Goal: Transaction & Acquisition: Purchase product/service

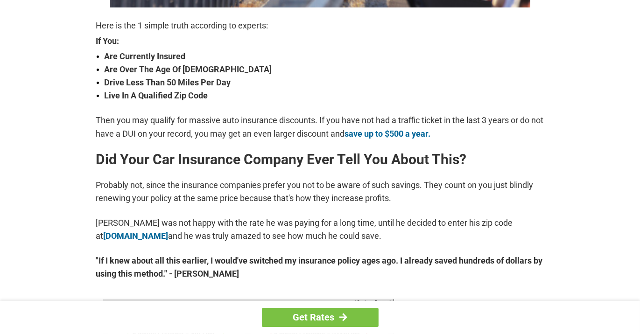
scroll to position [378, 0]
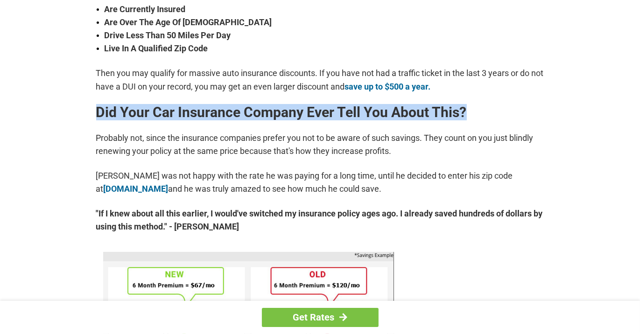
drag, startPoint x: 627, startPoint y: 86, endPoint x: 626, endPoint y: 101, distance: 15.4
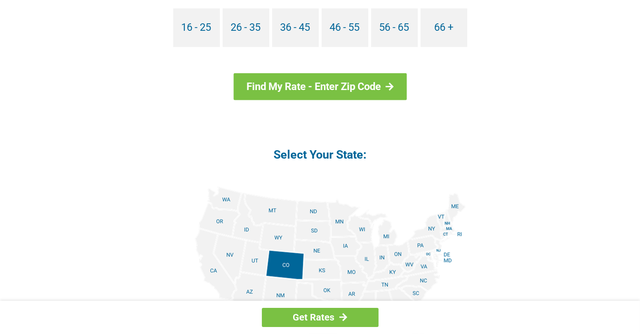
scroll to position [992, 0]
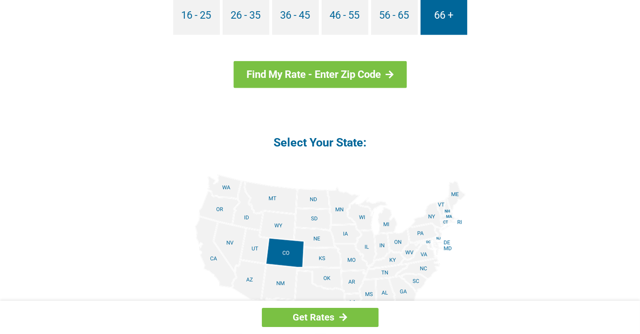
click at [443, 16] on link "66 +" at bounding box center [443, 15] width 47 height 39
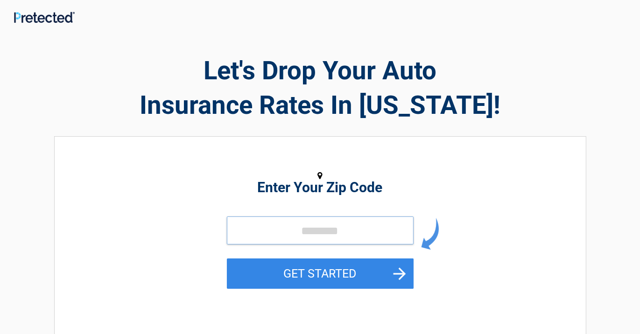
click at [250, 224] on input "tel" at bounding box center [320, 231] width 187 height 28
drag, startPoint x: 250, startPoint y: 225, endPoint x: 246, endPoint y: 232, distance: 8.3
click at [244, 234] on input "tel" at bounding box center [320, 231] width 187 height 28
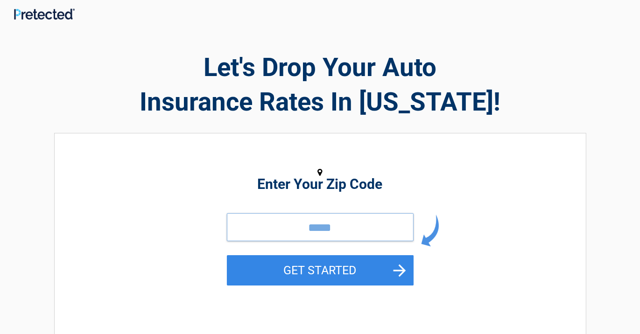
drag, startPoint x: 369, startPoint y: 261, endPoint x: 377, endPoint y: 222, distance: 39.6
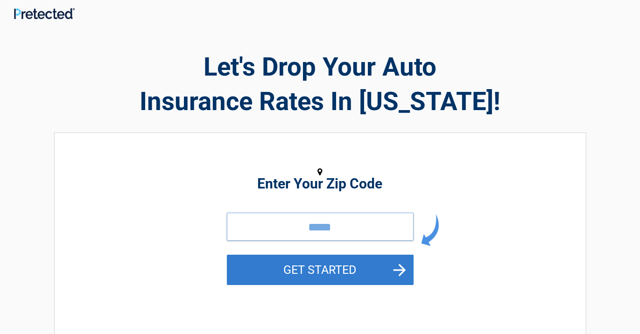
type input "*****"
click at [315, 270] on button "GET STARTED" at bounding box center [320, 270] width 187 height 30
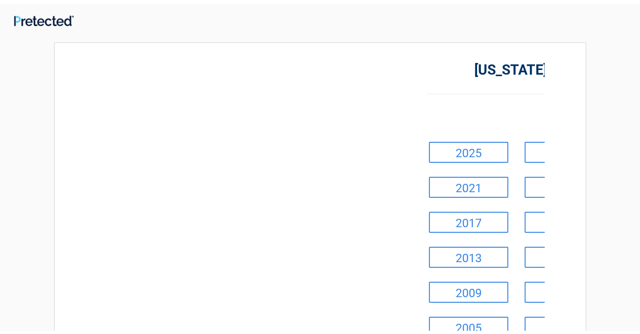
scroll to position [0, 0]
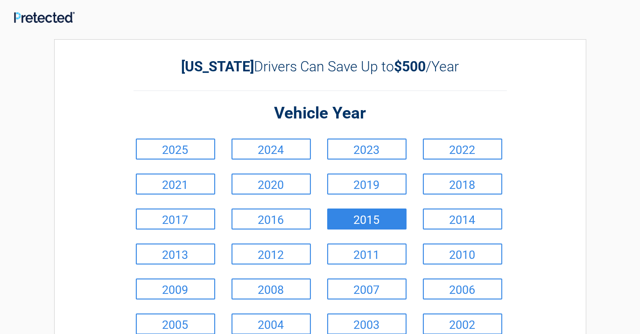
drag, startPoint x: 360, startPoint y: 221, endPoint x: 353, endPoint y: 221, distance: 6.5
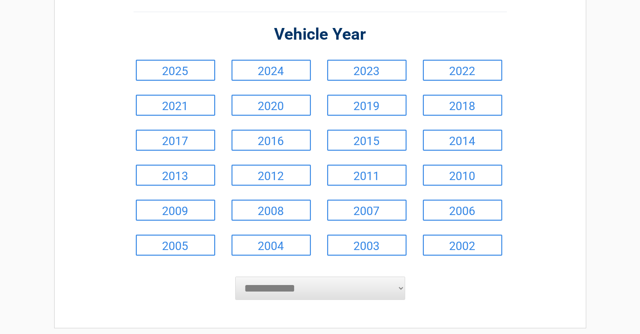
scroll to position [89, 0]
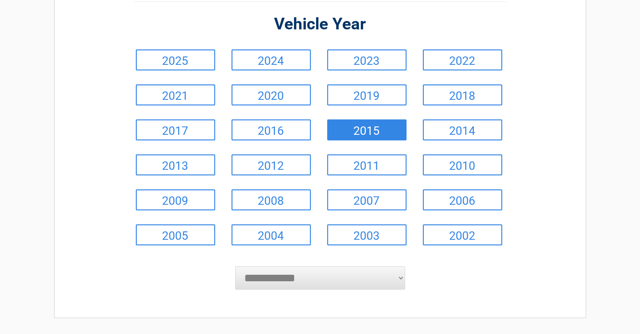
drag, startPoint x: 634, startPoint y: 81, endPoint x: 373, endPoint y: 132, distance: 265.9
click at [373, 132] on link "2015" at bounding box center [366, 129] width 79 height 21
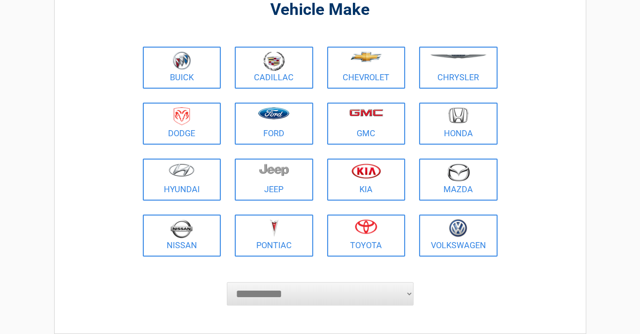
scroll to position [96, 0]
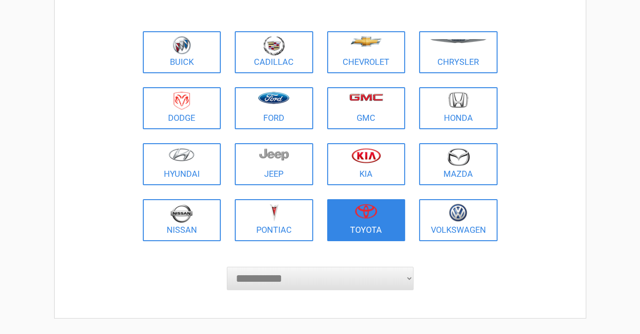
drag, startPoint x: 646, startPoint y: 119, endPoint x: 364, endPoint y: 215, distance: 297.8
drag, startPoint x: 358, startPoint y: 214, endPoint x: 362, endPoint y: 226, distance: 12.4
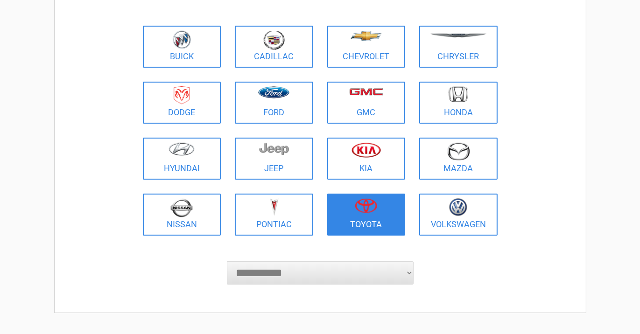
drag, startPoint x: 364, startPoint y: 214, endPoint x: 367, endPoint y: 224, distance: 9.9
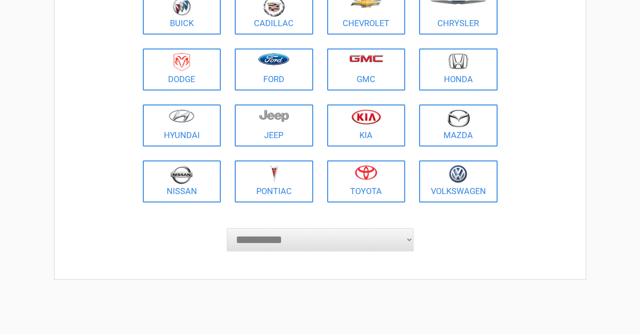
scroll to position [190, 0]
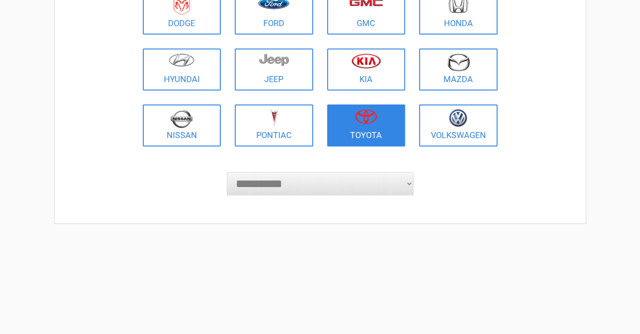
drag, startPoint x: 624, startPoint y: 123, endPoint x: 371, endPoint y: 119, distance: 253.0
click at [366, 128] on figure at bounding box center [366, 119] width 67 height 21
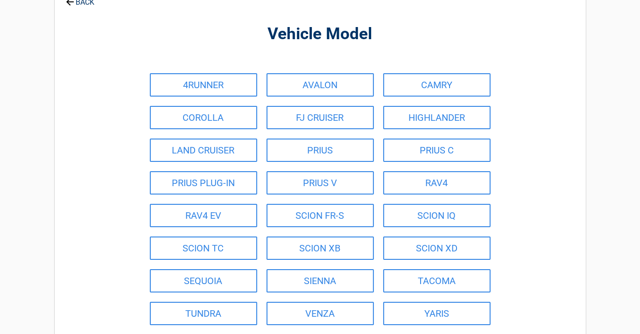
scroll to position [0, 0]
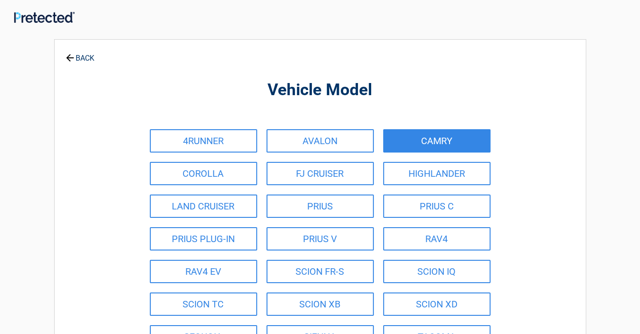
drag, startPoint x: 429, startPoint y: 134, endPoint x: 427, endPoint y: 140, distance: 5.5
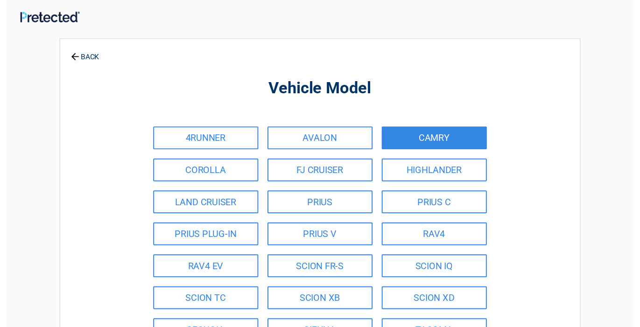
scroll to position [0, 0]
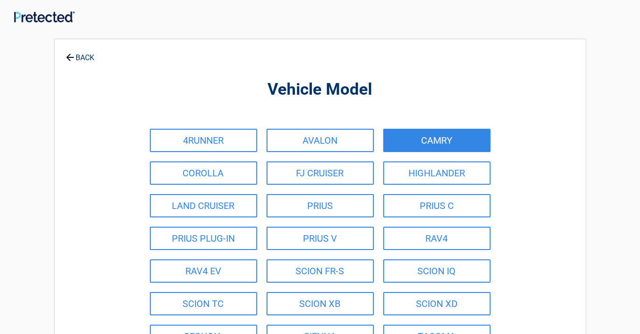
click at [437, 138] on link "CAMRY" at bounding box center [436, 140] width 107 height 23
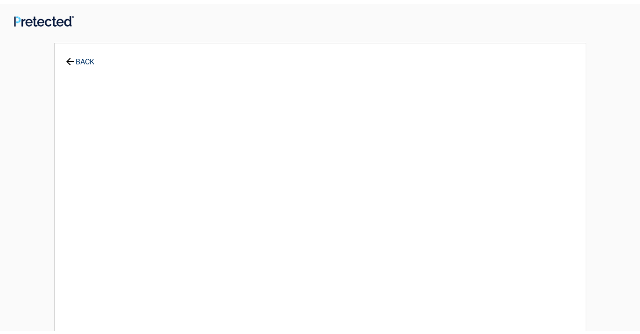
scroll to position [0, 0]
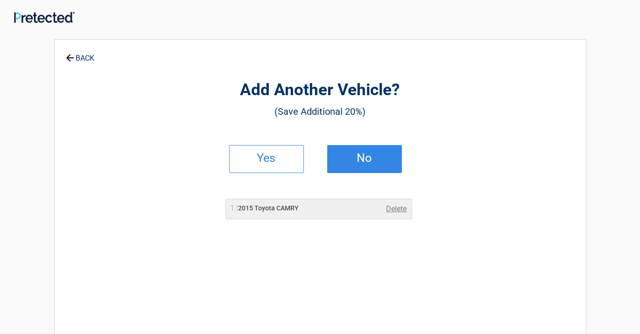
drag, startPoint x: 364, startPoint y: 160, endPoint x: 360, endPoint y: 167, distance: 7.7
drag, startPoint x: 363, startPoint y: 154, endPoint x: 367, endPoint y: 166, distance: 12.1
drag, startPoint x: 356, startPoint y: 162, endPoint x: 346, endPoint y: 160, distance: 9.5
drag, startPoint x: 346, startPoint y: 160, endPoint x: 362, endPoint y: 161, distance: 15.9
click at [358, 161] on h2 "No" at bounding box center [364, 158] width 55 height 7
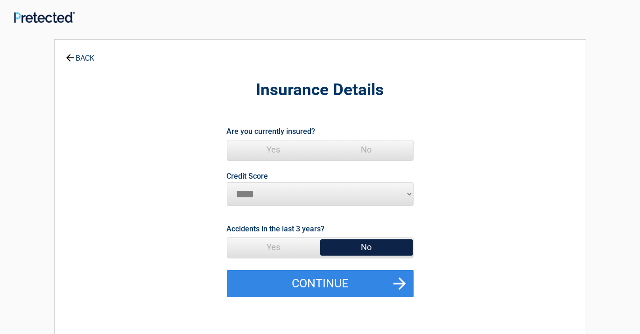
drag, startPoint x: 367, startPoint y: 143, endPoint x: 550, endPoint y: 252, distance: 213.1
click at [270, 145] on span "Yes" at bounding box center [273, 149] width 93 height 19
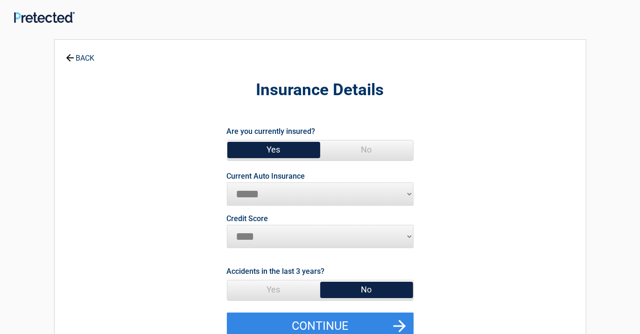
drag, startPoint x: 269, startPoint y: 145, endPoint x: 361, endPoint y: 289, distance: 170.9
drag, startPoint x: 351, startPoint y: 295, endPoint x: 336, endPoint y: 284, distance: 18.8
drag, startPoint x: 336, startPoint y: 284, endPoint x: 331, endPoint y: 270, distance: 14.8
drag, startPoint x: 289, startPoint y: 197, endPoint x: 287, endPoint y: 189, distance: 8.2
select select "**********"
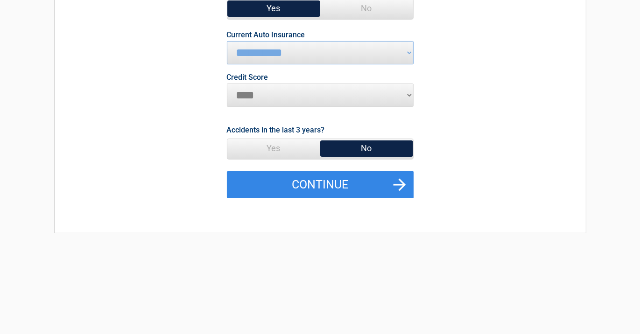
scroll to position [155, 0]
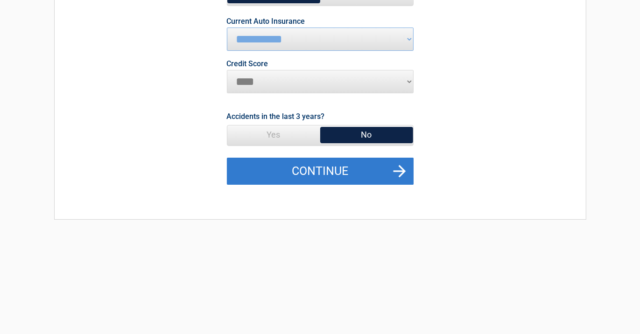
click at [227, 158] on button "Continue" at bounding box center [320, 171] width 187 height 27
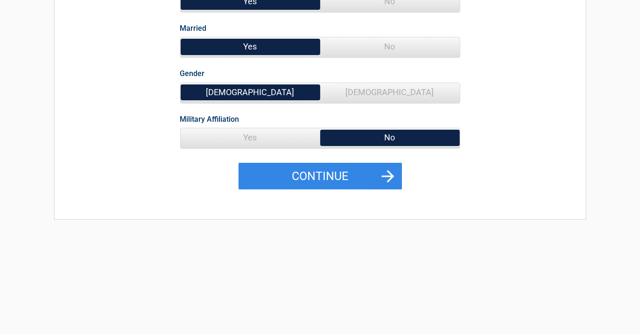
scroll to position [144, 0]
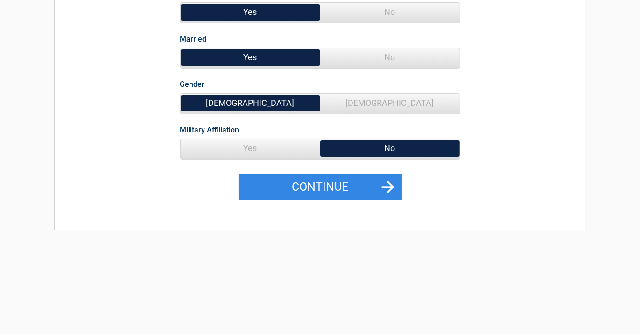
click at [392, 103] on span "Female" at bounding box center [390, 103] width 140 height 19
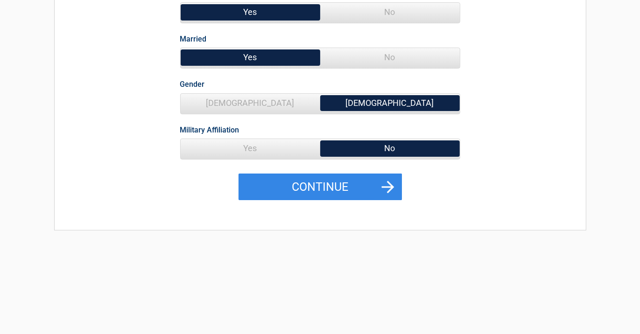
click at [392, 103] on span "Female" at bounding box center [390, 103] width 140 height 19
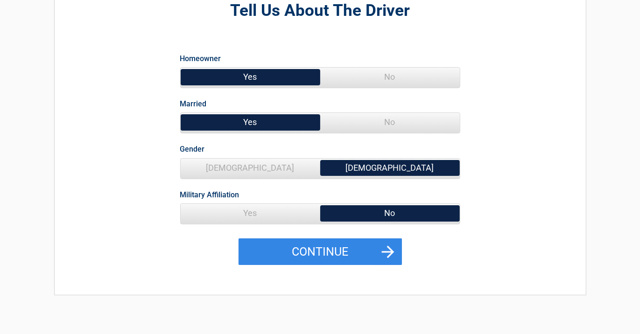
scroll to position [51, 0]
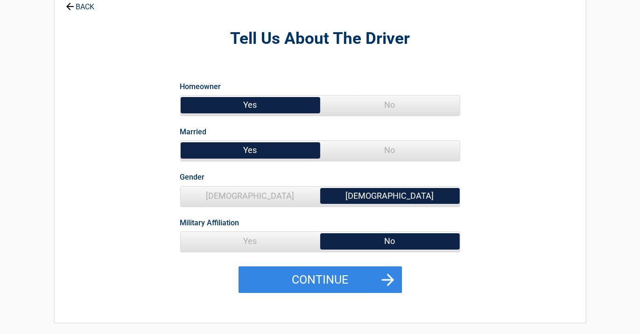
drag, startPoint x: 242, startPoint y: 105, endPoint x: 237, endPoint y: 104, distance: 5.2
drag, startPoint x: 237, startPoint y: 104, endPoint x: 240, endPoint y: 100, distance: 5.0
drag, startPoint x: 240, startPoint y: 100, endPoint x: 224, endPoint y: 104, distance: 15.8
drag, startPoint x: 224, startPoint y: 104, endPoint x: 269, endPoint y: 122, distance: 48.1
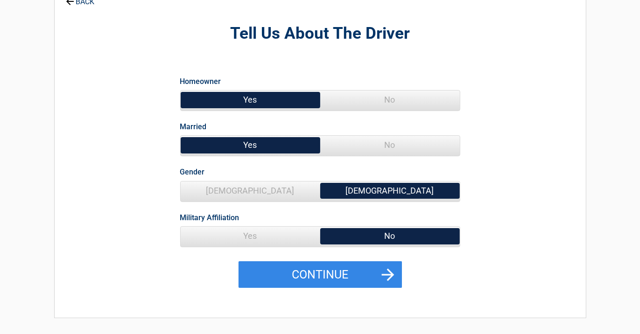
scroll to position [55, 0]
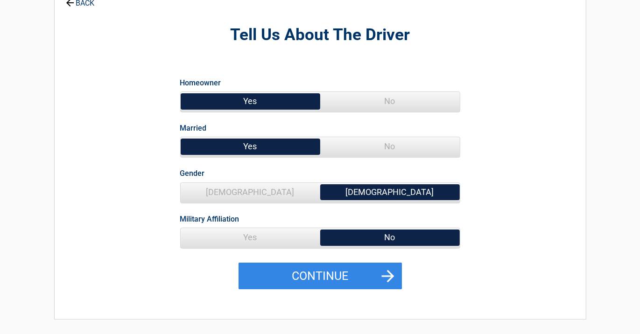
drag, startPoint x: 393, startPoint y: 150, endPoint x: 391, endPoint y: 142, distance: 8.7
drag, startPoint x: 391, startPoint y: 142, endPoint x: 385, endPoint y: 145, distance: 7.3
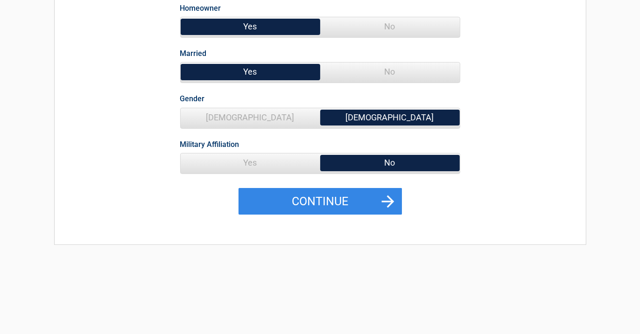
scroll to position [146, 0]
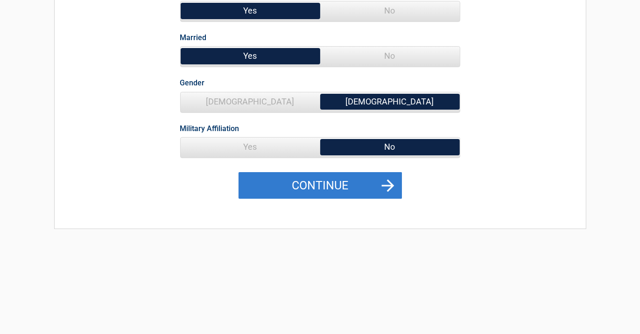
drag, startPoint x: 178, startPoint y: 233, endPoint x: 363, endPoint y: 180, distance: 192.3
drag, startPoint x: 363, startPoint y: 180, endPoint x: 312, endPoint y: 183, distance: 51.0
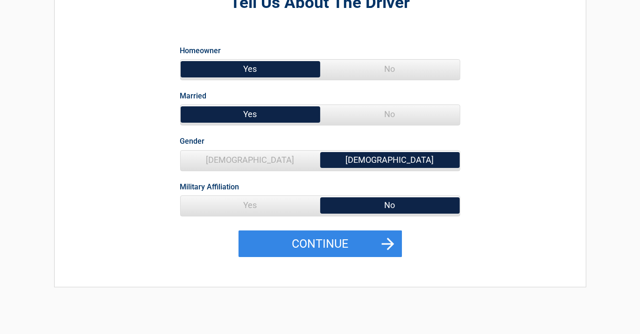
scroll to position [43, 0]
